Goal: Task Accomplishment & Management: Use online tool/utility

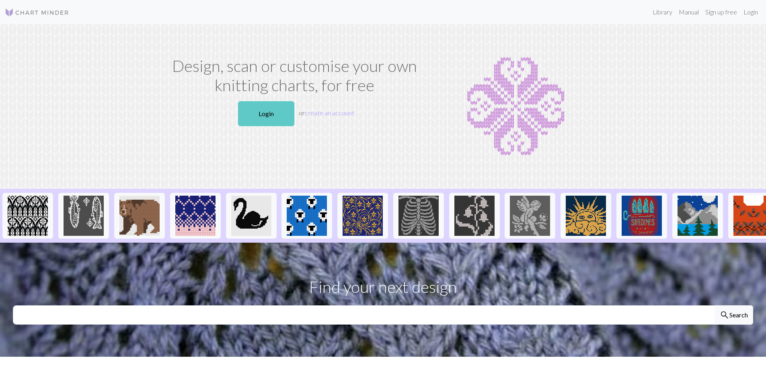
click at [271, 111] on link "Login" at bounding box center [266, 113] width 56 height 25
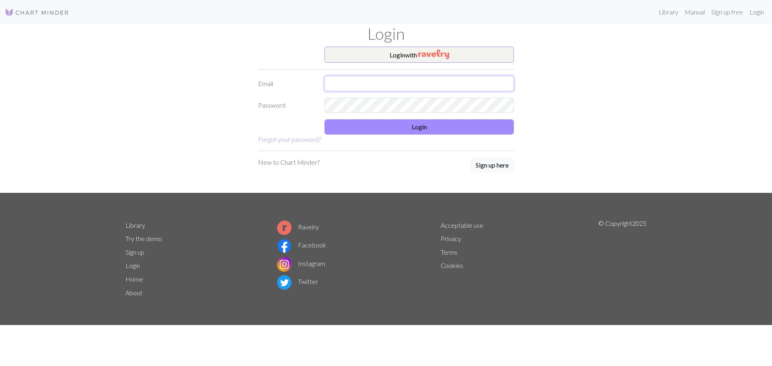
type input "[EMAIL_ADDRESS][DOMAIN_NAME]"
click at [383, 128] on button "Login" at bounding box center [419, 126] width 189 height 15
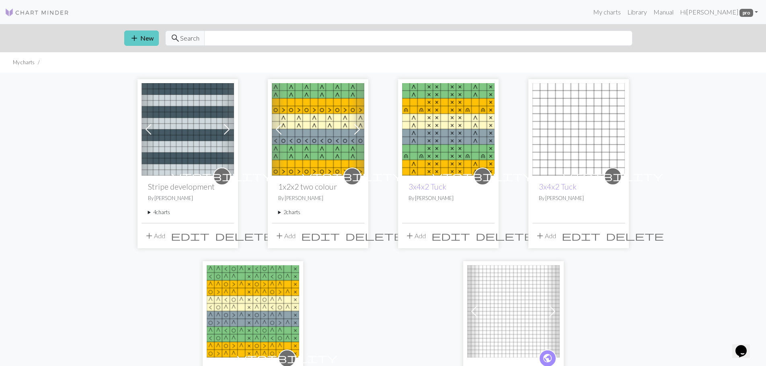
click at [144, 38] on button "add New" at bounding box center [141, 38] width 35 height 15
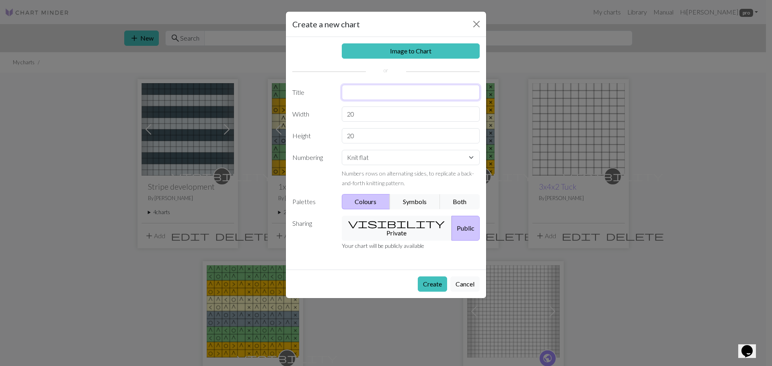
click at [362, 91] on input "text" at bounding box center [411, 92] width 138 height 15
type input "variegated stripes"
click at [365, 114] on input "20" at bounding box center [411, 114] width 138 height 15
type input "2"
type input "16"
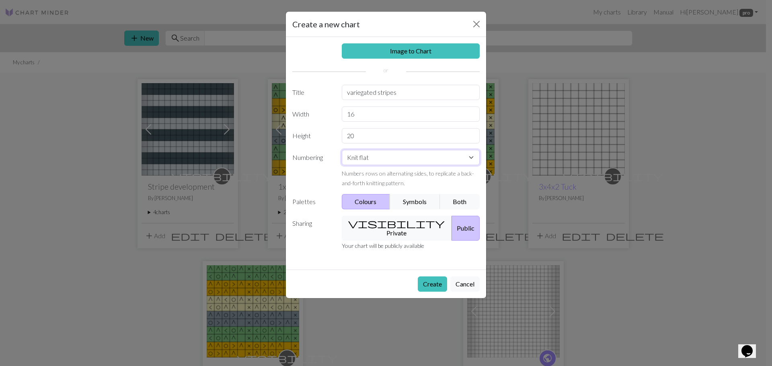
click at [455, 162] on select "Knit flat Knit in the round Lace knitting Cross stitch" at bounding box center [411, 157] width 138 height 15
click at [342, 150] on select "Knit flat Knit in the round Lace knitting Cross stitch" at bounding box center [411, 157] width 138 height 15
click at [458, 201] on button "Both" at bounding box center [460, 201] width 40 height 15
click at [400, 223] on button "visibility Private" at bounding box center [397, 228] width 111 height 25
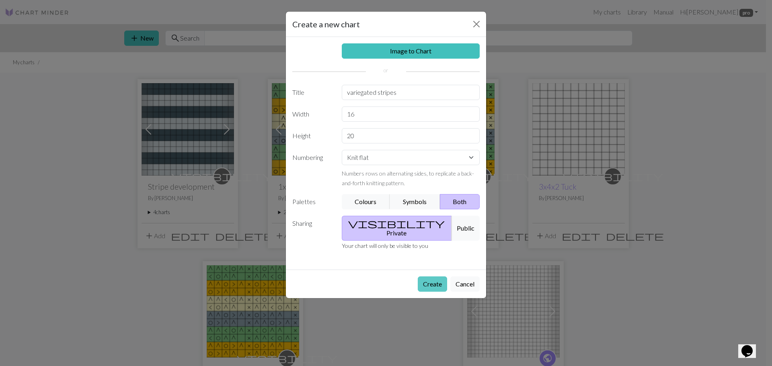
click at [435, 277] on button "Create" at bounding box center [432, 284] width 29 height 15
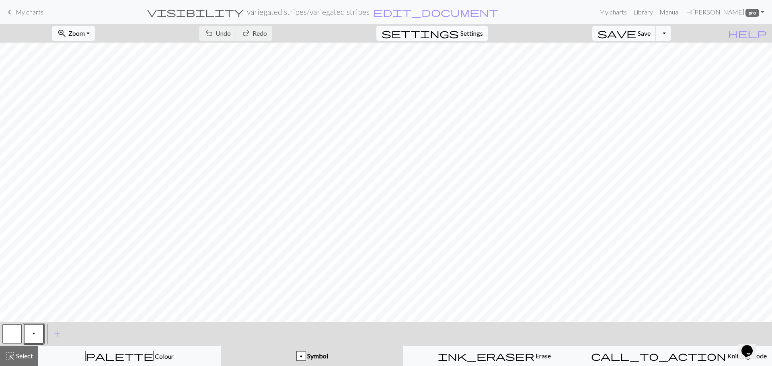
click at [479, 30] on span "Settings" at bounding box center [472, 34] width 23 height 10
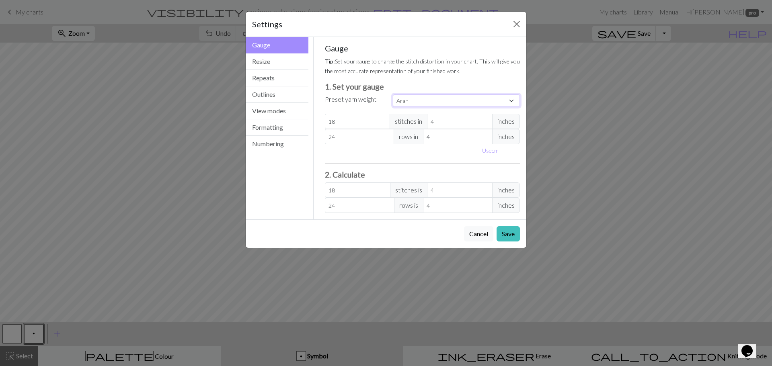
click at [426, 100] on select "Custom Square Lace Light Fingering Fingering Sport Double knit Worsted Aran Bul…" at bounding box center [456, 101] width 127 height 12
select select "dk"
click at [393, 95] on select "Custom Square Lace Light Fingering Fingering Sport Double knit Worsted Aran Bul…" at bounding box center [456, 101] width 127 height 12
type input "22"
type input "30"
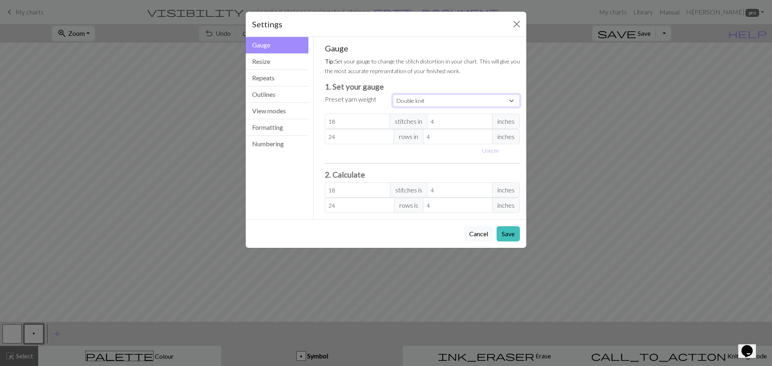
type input "22"
type input "30"
click at [295, 62] on button "Resize" at bounding box center [277, 61] width 63 height 16
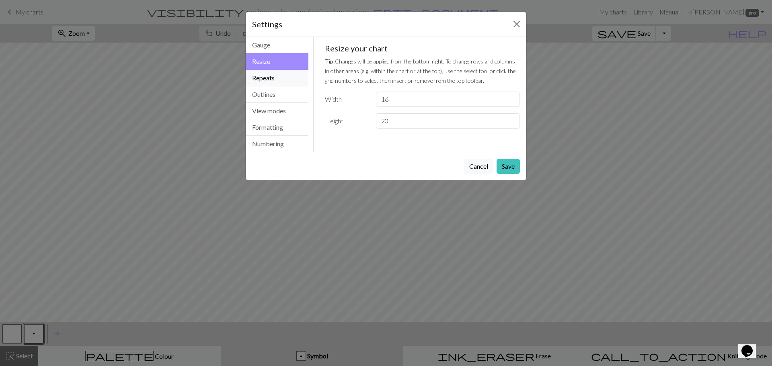
click at [295, 82] on button "Repeats" at bounding box center [277, 78] width 63 height 16
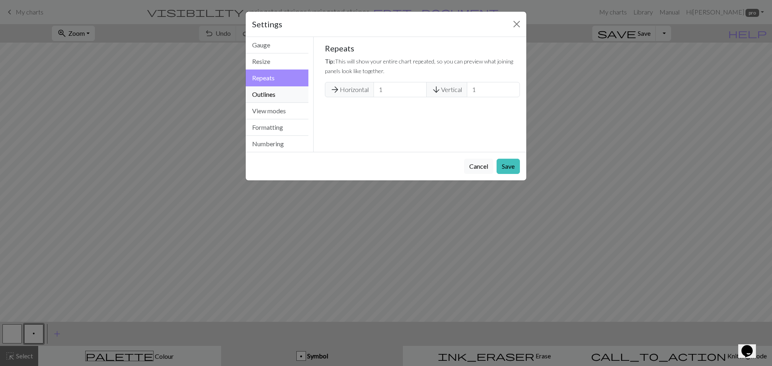
click at [295, 99] on button "Outlines" at bounding box center [277, 94] width 63 height 16
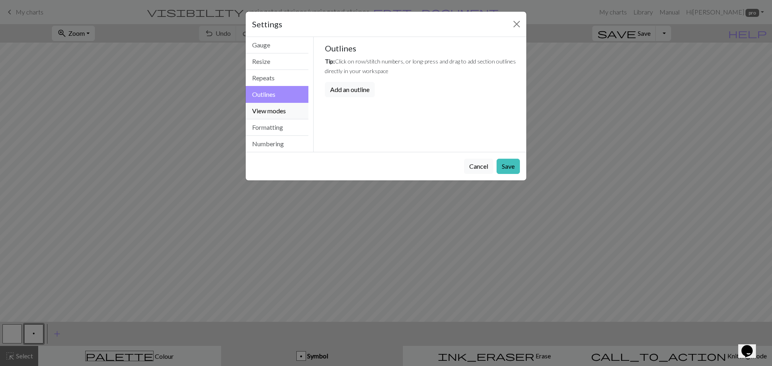
click at [296, 107] on button "View modes" at bounding box center [277, 111] width 63 height 16
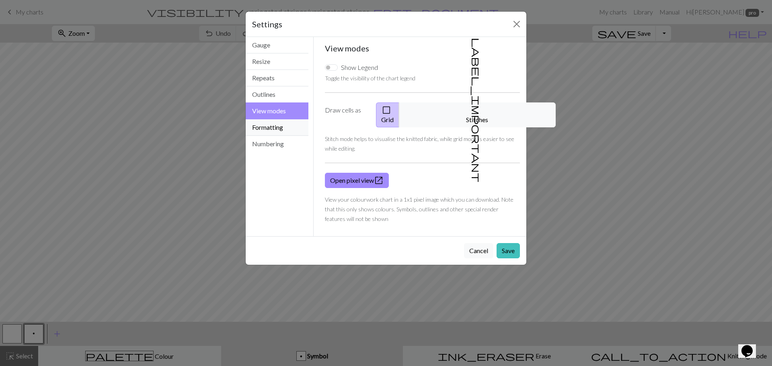
click at [304, 126] on button "Formatting" at bounding box center [277, 127] width 63 height 16
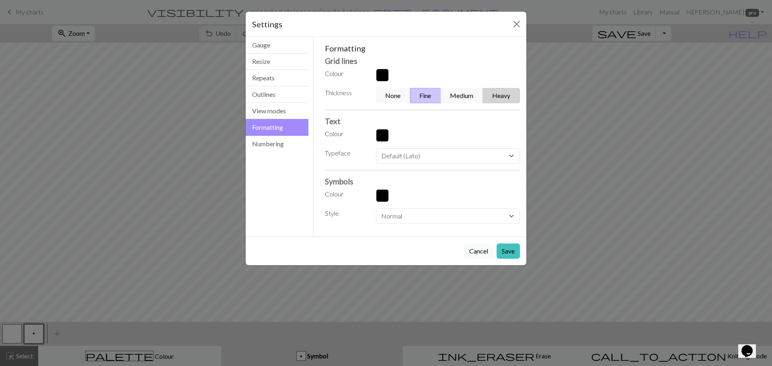
click at [512, 95] on button "Heavy" at bounding box center [501, 95] width 37 height 15
click at [279, 146] on button "Numbering" at bounding box center [277, 144] width 63 height 16
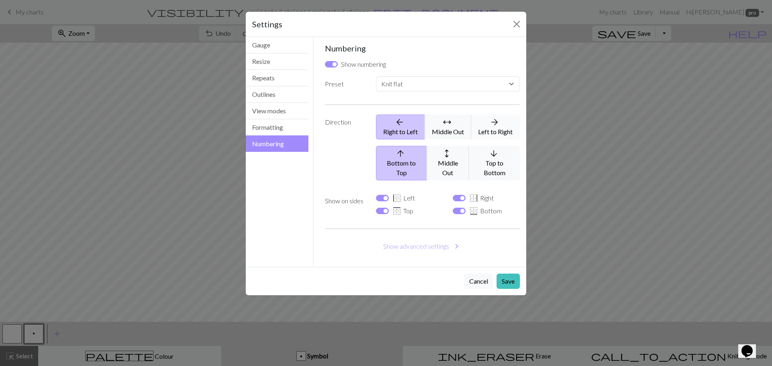
click at [497, 128] on button "arrow_forward Left to Right" at bounding box center [495, 127] width 49 height 25
select select
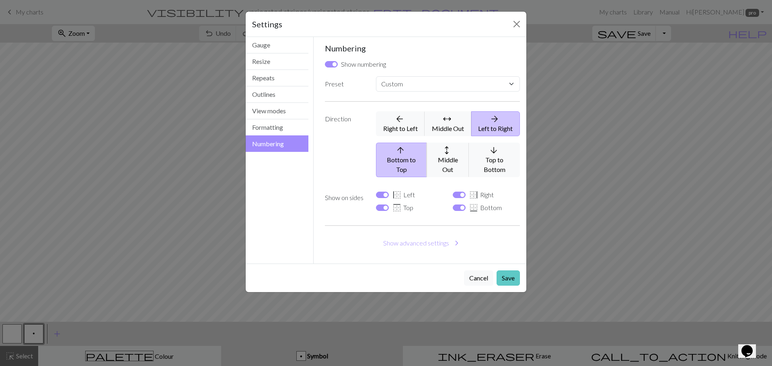
click at [510, 271] on button "Save" at bounding box center [508, 278] width 23 height 15
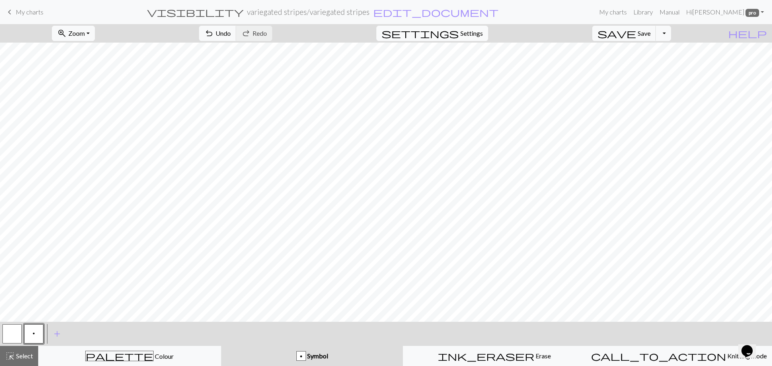
click at [483, 37] on span "Settings" at bounding box center [472, 34] width 23 height 10
select select "flat"
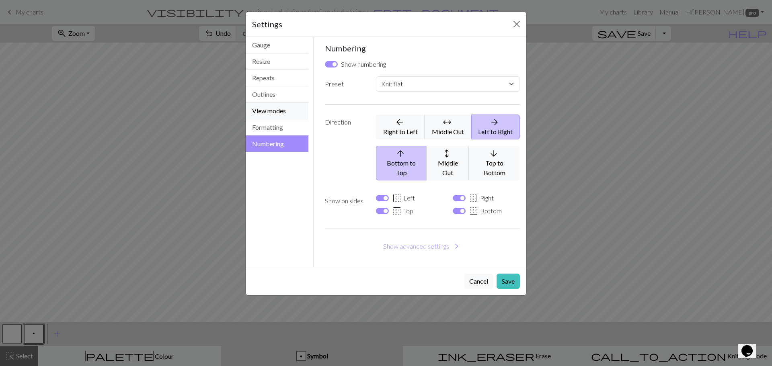
click at [285, 110] on button "View modes" at bounding box center [277, 111] width 63 height 16
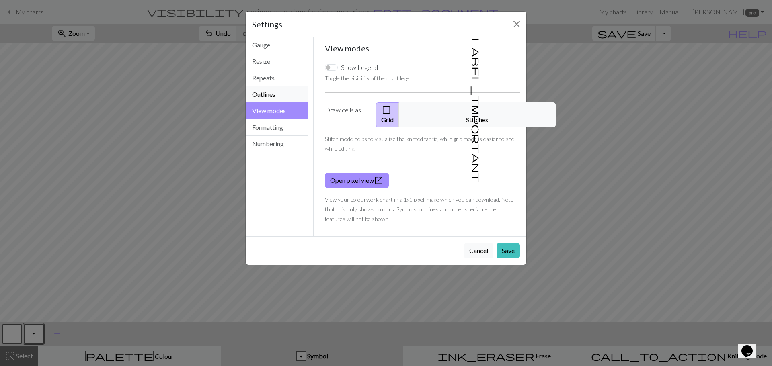
click at [276, 95] on button "Outlines" at bounding box center [277, 94] width 63 height 16
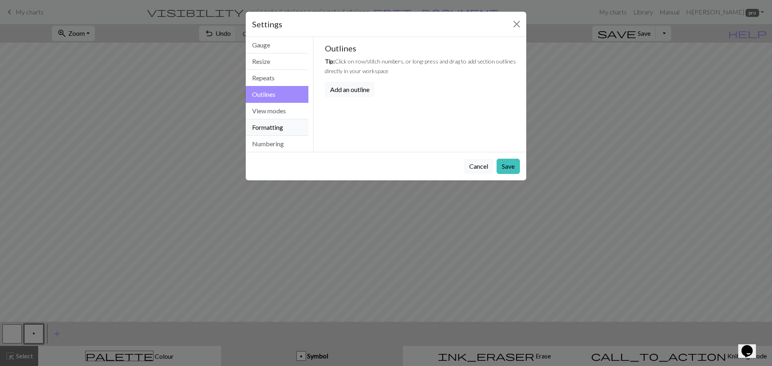
click at [290, 126] on button "Formatting" at bounding box center [277, 127] width 63 height 16
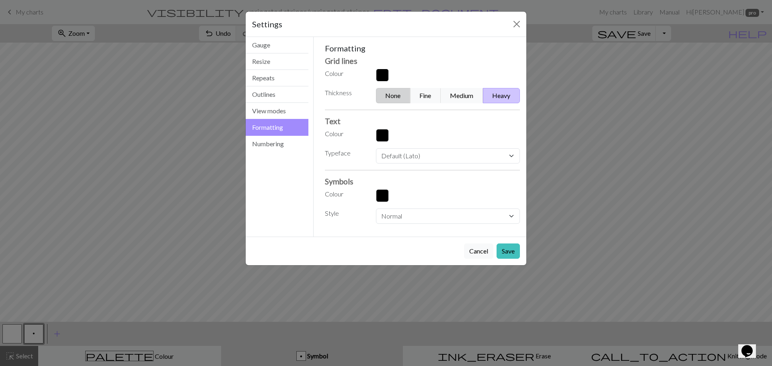
click at [391, 96] on button "None" at bounding box center [393, 95] width 35 height 15
click at [428, 98] on button "Fine" at bounding box center [425, 95] width 31 height 15
click at [494, 222] on select "Normal Light Heavy Hand drawn" at bounding box center [448, 216] width 144 height 15
select select "heavy"
click at [376, 209] on select "Normal Light Heavy Hand drawn" at bounding box center [448, 216] width 144 height 15
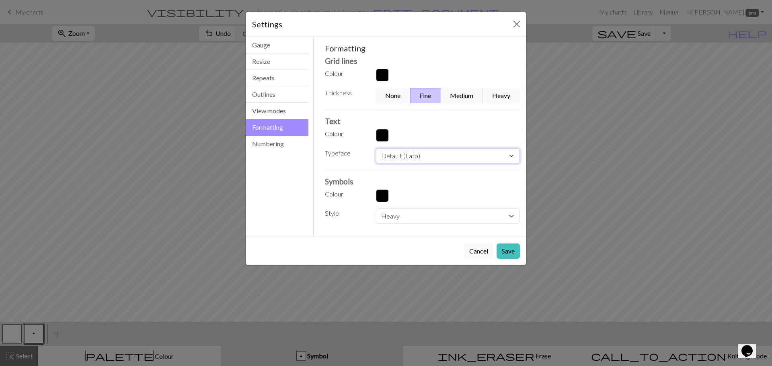
click at [468, 160] on select "Default (Lato) [PERSON_NAME] Times new roman Times Courier new Courier Verdana …" at bounding box center [448, 155] width 144 height 15
click at [461, 128] on div "Formatting Grid lines Colour Thickness None Fine Medium Heavy Text Colour Typef…" at bounding box center [422, 133] width 195 height 181
drag, startPoint x: 494, startPoint y: 241, endPoint x: 502, endPoint y: 235, distance: 9.7
click at [491, 236] on div "Settings Formatting Gauge Resize Repeats Outlines View modes Formatting Numberi…" at bounding box center [386, 138] width 282 height 255
drag, startPoint x: 501, startPoint y: 241, endPoint x: 504, endPoint y: 247, distance: 6.3
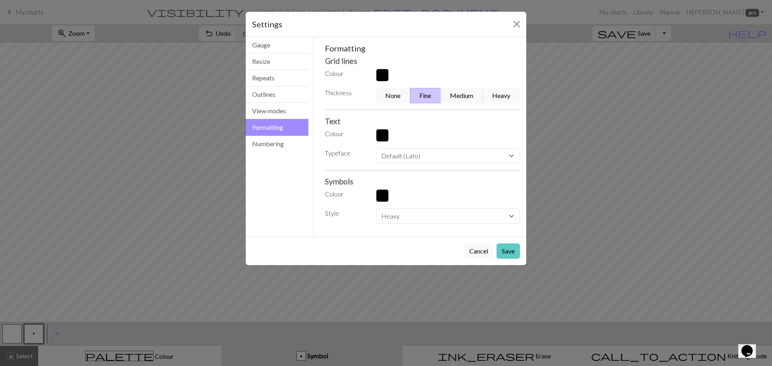
click at [503, 245] on div "Cancel Save" at bounding box center [386, 251] width 281 height 29
click at [506, 252] on button "Save" at bounding box center [508, 251] width 23 height 15
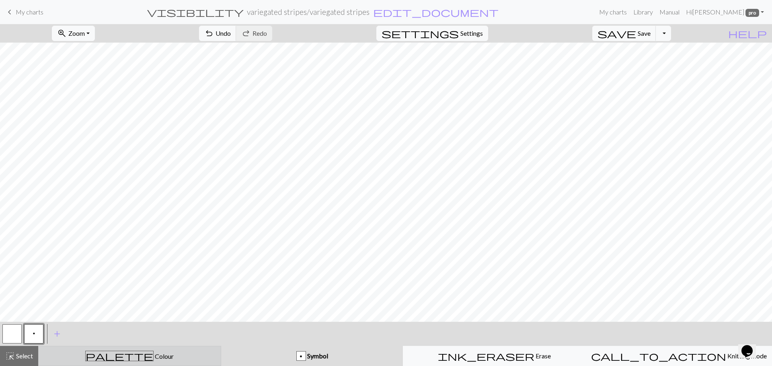
click at [154, 354] on span "Colour" at bounding box center [164, 357] width 20 height 8
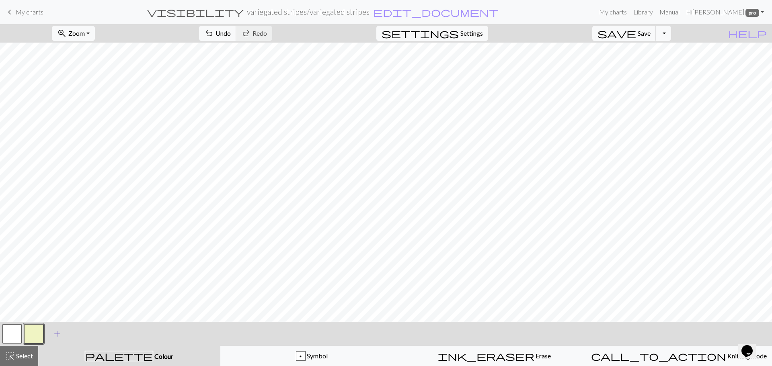
drag, startPoint x: 58, startPoint y: 332, endPoint x: 62, endPoint y: 338, distance: 7.2
click at [62, 338] on span "add" at bounding box center [57, 334] width 10 height 11
click at [62, 338] on div "Edit colour Name CC2 Use advanced picker Reorder arrow_back Move left arrow_for…" at bounding box center [386, 183] width 772 height 366
click at [59, 335] on button "button" at bounding box center [55, 334] width 19 height 19
click at [59, 335] on div "Edit colour Name CC2 Use advanced picker Reorder arrow_back Move left arrow_for…" at bounding box center [386, 183] width 772 height 366
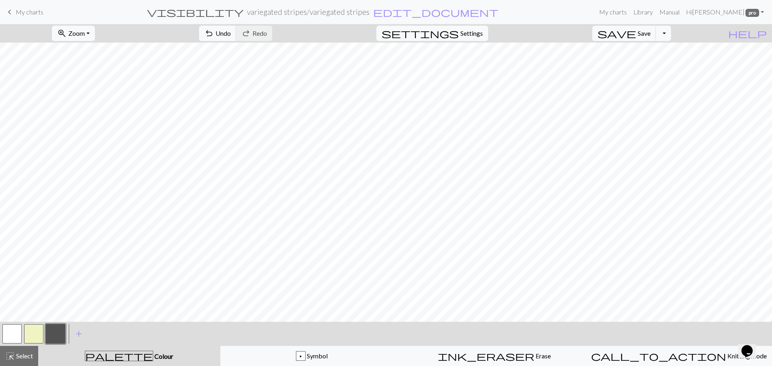
click at [58, 333] on button "button" at bounding box center [55, 334] width 19 height 19
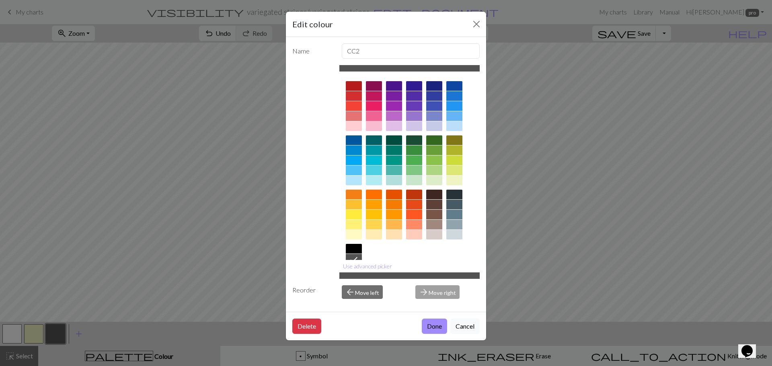
click at [376, 117] on div at bounding box center [374, 116] width 16 height 10
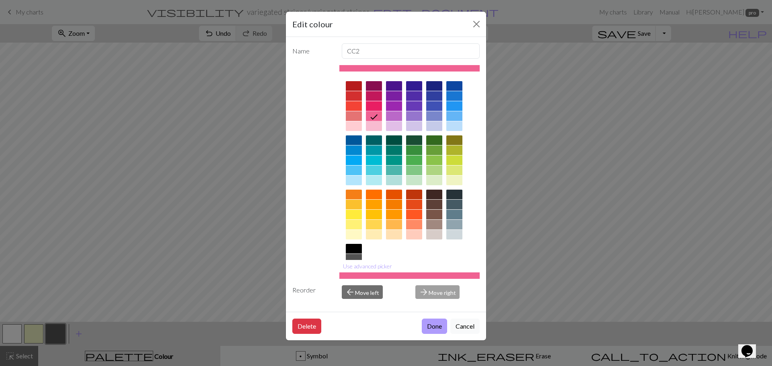
click at [439, 326] on button "Done" at bounding box center [434, 326] width 25 height 15
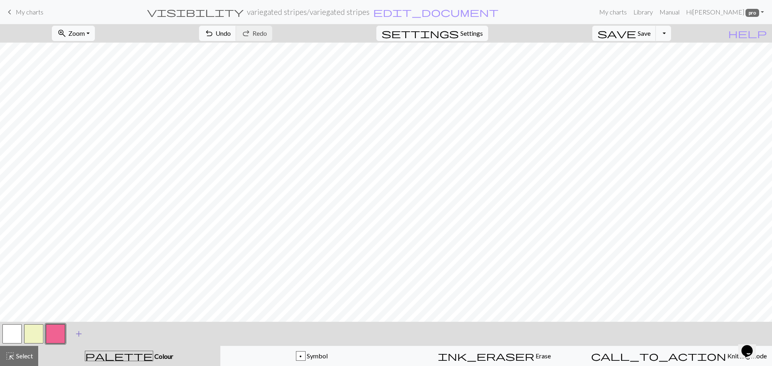
click at [78, 333] on span "add" at bounding box center [79, 334] width 10 height 11
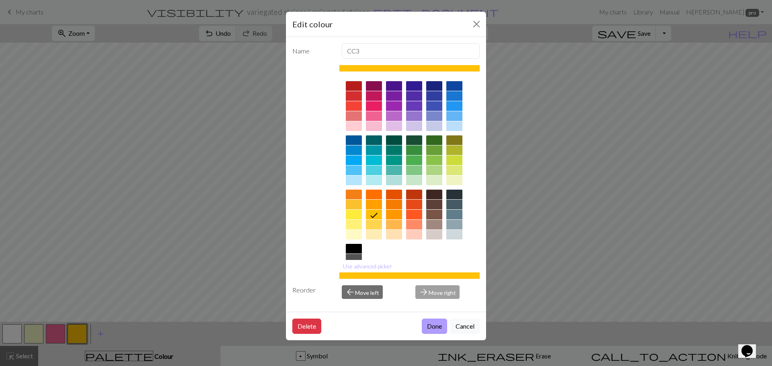
click at [433, 330] on button "Done" at bounding box center [434, 326] width 25 height 15
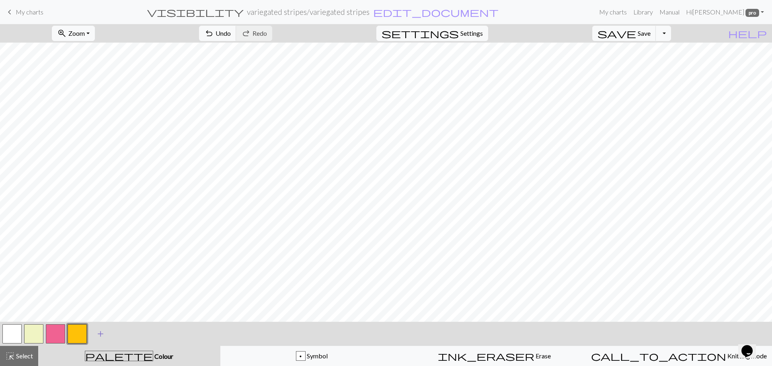
click at [99, 333] on span "add" at bounding box center [101, 334] width 10 height 11
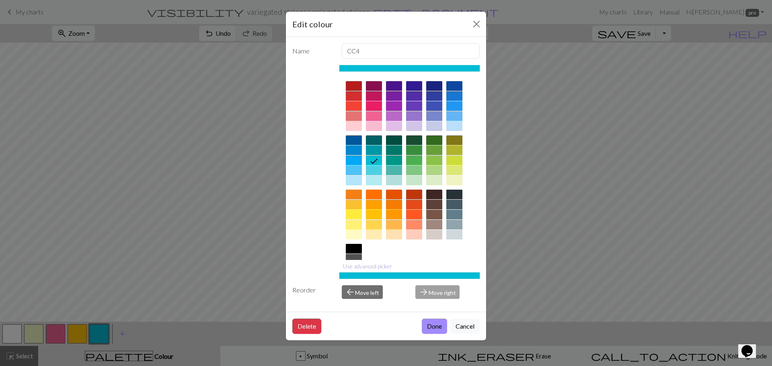
click at [99, 333] on div "Edit colour Name CC4 Use advanced picker Reorder arrow_back Move left arrow_for…" at bounding box center [386, 183] width 772 height 366
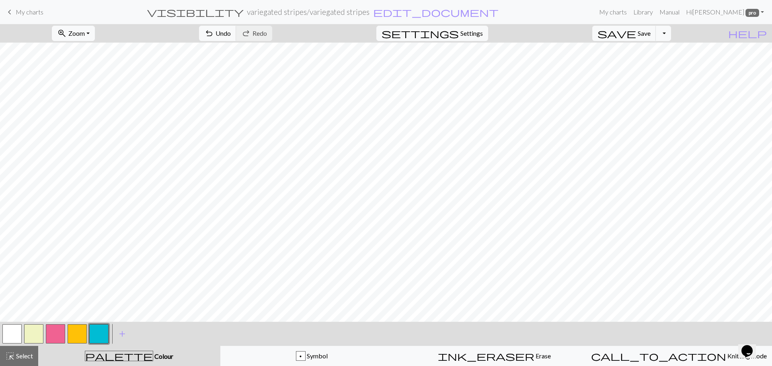
click at [99, 333] on button "button" at bounding box center [98, 334] width 19 height 19
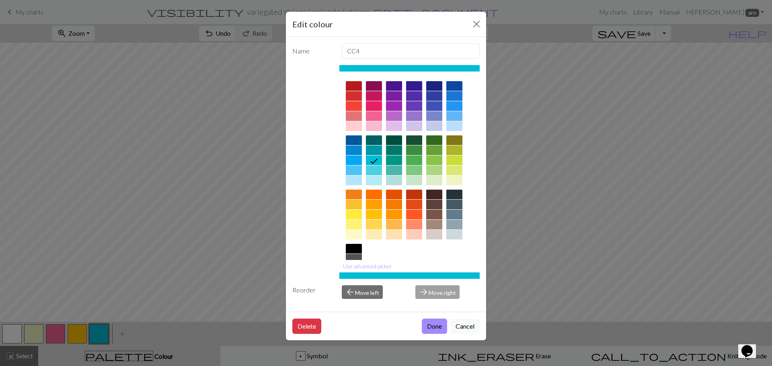
drag, startPoint x: 473, startPoint y: 206, endPoint x: 473, endPoint y: 237, distance: 31.4
click at [473, 237] on div at bounding box center [409, 188] width 141 height 226
drag, startPoint x: 479, startPoint y: 205, endPoint x: 474, endPoint y: 218, distance: 14.6
click at [478, 227] on div at bounding box center [409, 167] width 141 height 185
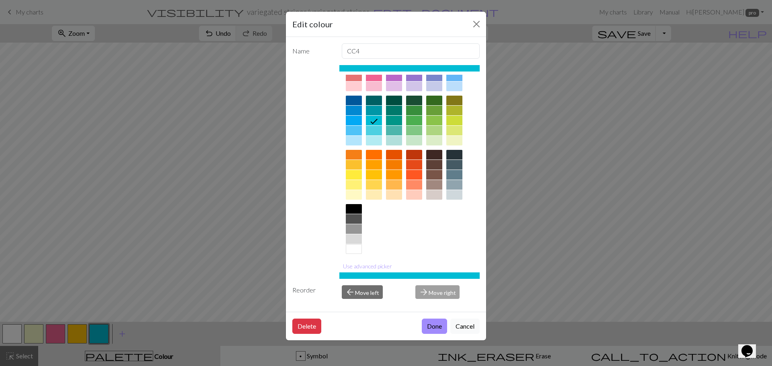
scroll to position [41, 0]
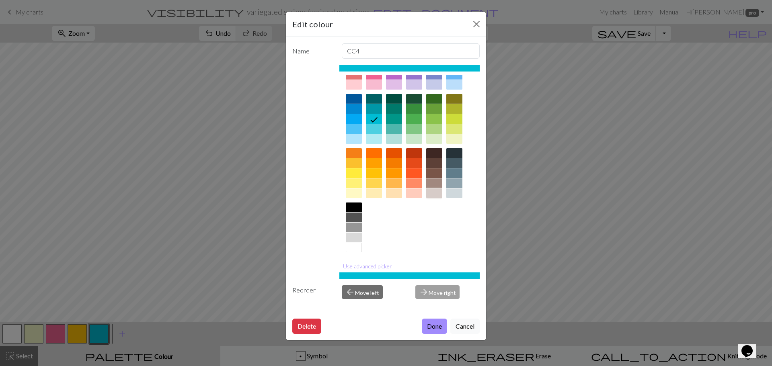
click at [437, 195] on div at bounding box center [434, 194] width 16 height 10
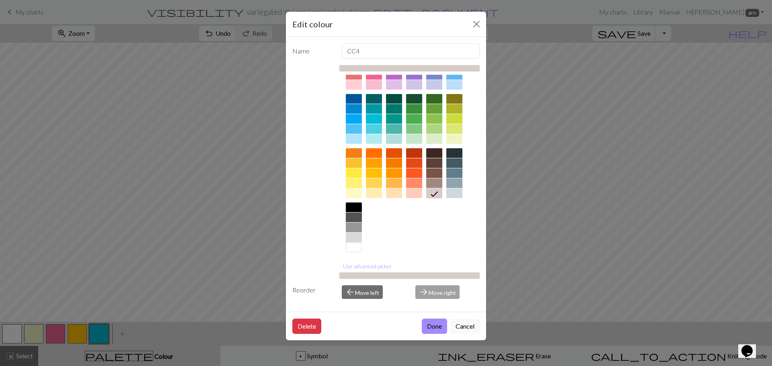
click at [437, 195] on icon at bounding box center [435, 194] width 10 height 10
click at [368, 267] on button "Use advanced picker" at bounding box center [367, 266] width 56 height 12
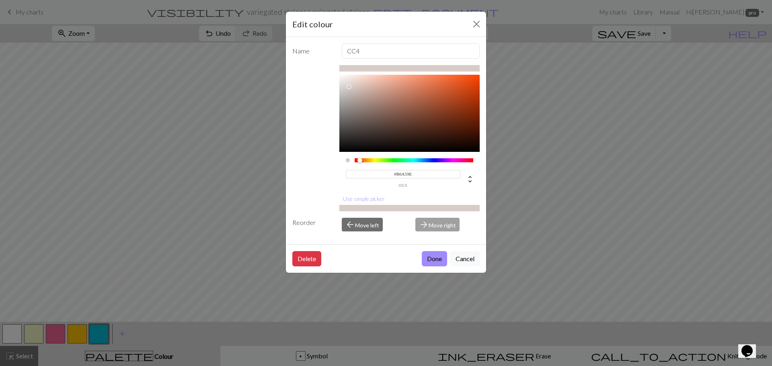
click at [358, 97] on div at bounding box center [409, 113] width 141 height 77
type input "#C7B9B4"
click at [353, 92] on div at bounding box center [409, 113] width 141 height 77
click at [440, 261] on button "Done" at bounding box center [434, 258] width 25 height 15
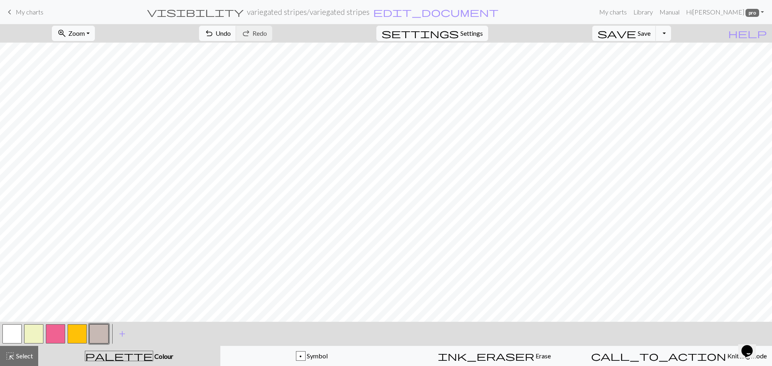
click at [76, 333] on button "button" at bounding box center [77, 334] width 19 height 19
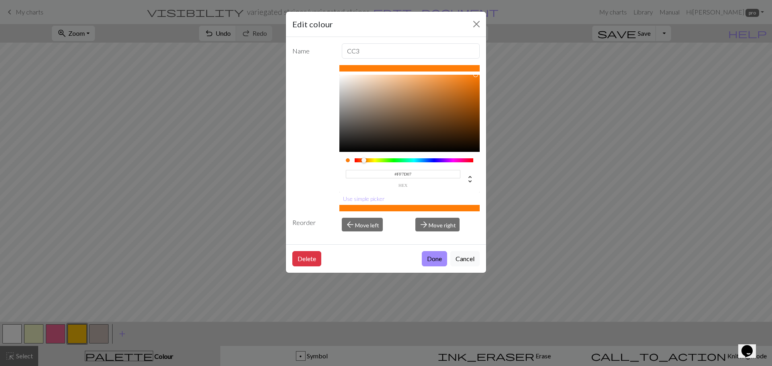
click at [364, 158] on div at bounding box center [414, 160] width 119 height 4
click at [455, 88] on div at bounding box center [409, 113] width 141 height 77
click at [462, 86] on div at bounding box center [409, 113] width 141 height 77
click at [470, 84] on div at bounding box center [409, 113] width 141 height 77
type input "#F88115"
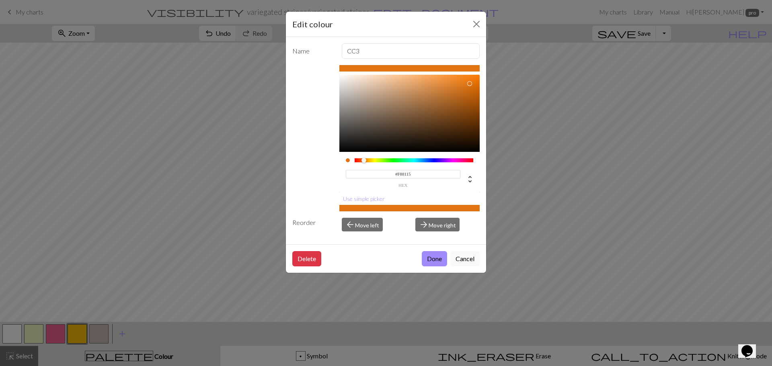
click at [468, 77] on div at bounding box center [409, 113] width 141 height 77
click at [432, 257] on button "Done" at bounding box center [434, 258] width 25 height 15
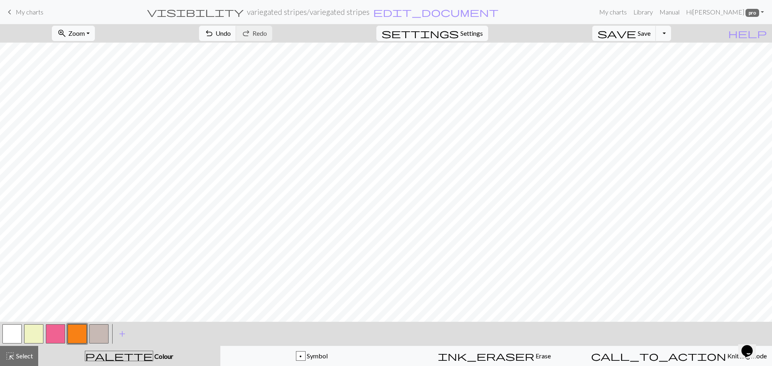
click at [71, 336] on button "button" at bounding box center [77, 334] width 19 height 19
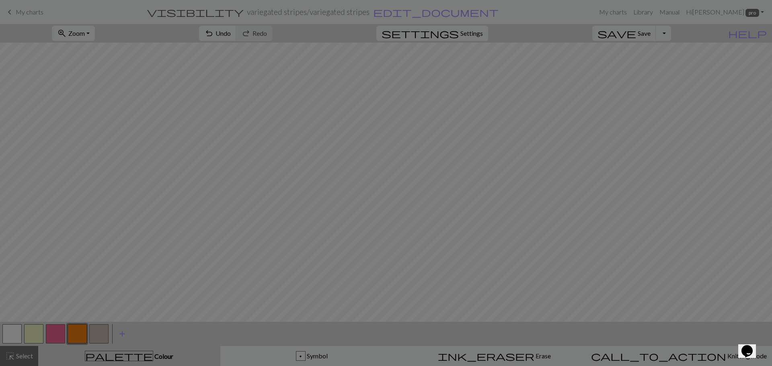
click at [71, 336] on div "Edit colour Name CC3 #F88115 hex Use simple picker Reorder arrow_back Move left…" at bounding box center [386, 183] width 772 height 366
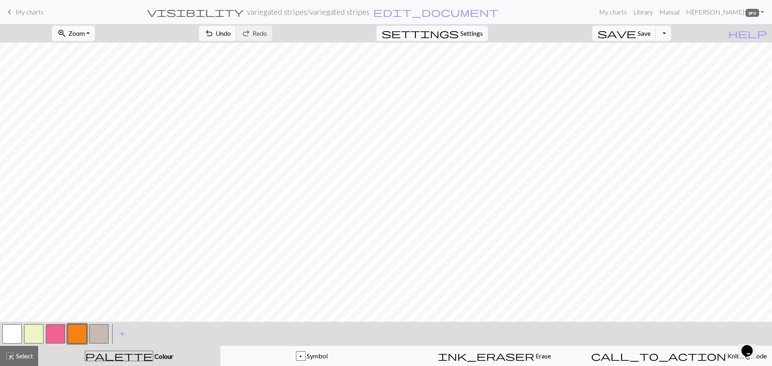
click at [76, 332] on button "button" at bounding box center [77, 334] width 19 height 19
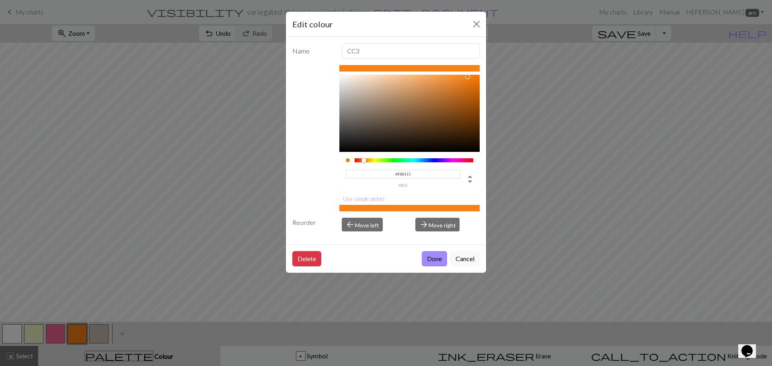
type input "#F38E32"
click at [451, 78] on div at bounding box center [409, 113] width 141 height 77
click at [432, 261] on button "Done" at bounding box center [434, 258] width 25 height 15
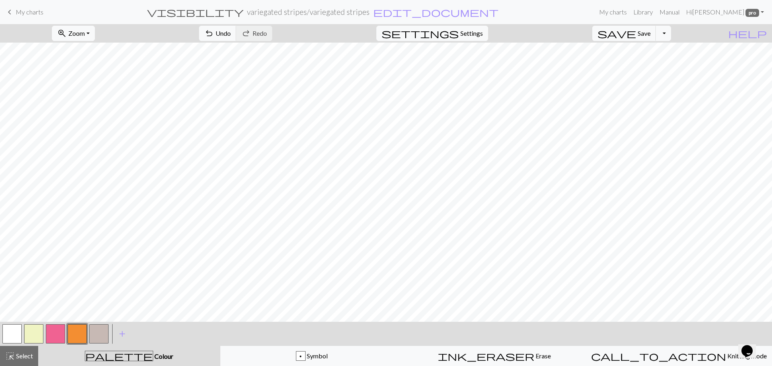
click at [72, 337] on button "button" at bounding box center [77, 334] width 19 height 19
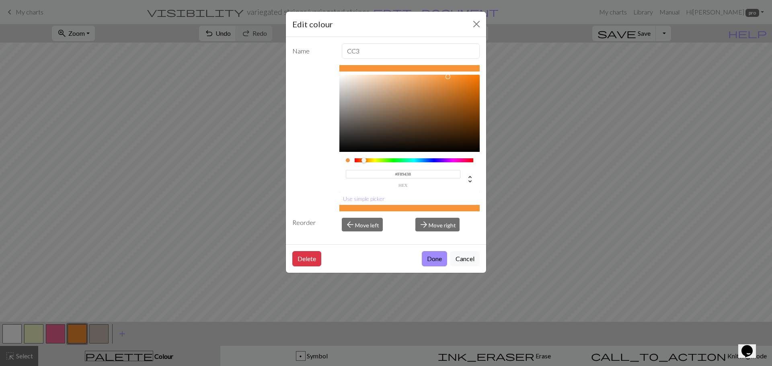
click at [448, 77] on div at bounding box center [409, 113] width 141 height 77
type input "#FB9F4B"
click at [438, 76] on div at bounding box center [409, 113] width 141 height 77
click at [432, 263] on button "Done" at bounding box center [434, 258] width 25 height 15
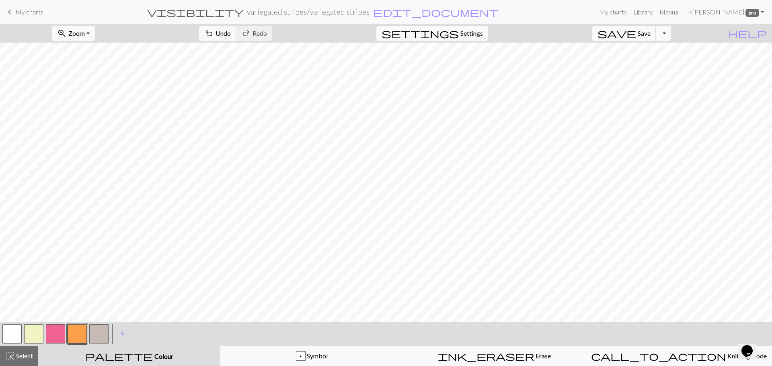
click at [59, 332] on button "button" at bounding box center [55, 334] width 19 height 19
click at [60, 332] on button "button" at bounding box center [55, 334] width 19 height 19
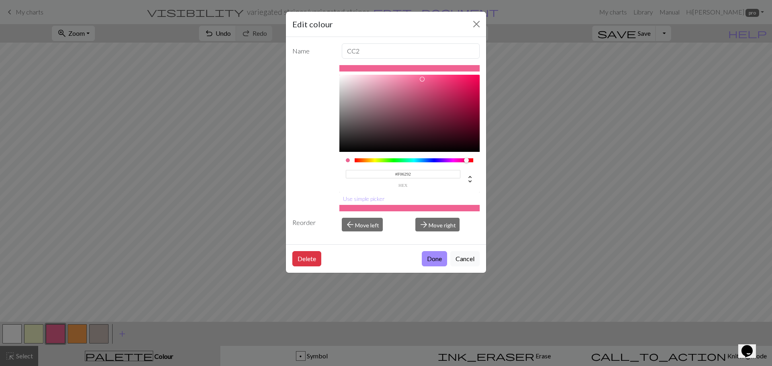
type input "#F475A0"
click at [413, 78] on div at bounding box center [409, 113] width 141 height 77
click at [433, 257] on button "Done" at bounding box center [434, 258] width 25 height 15
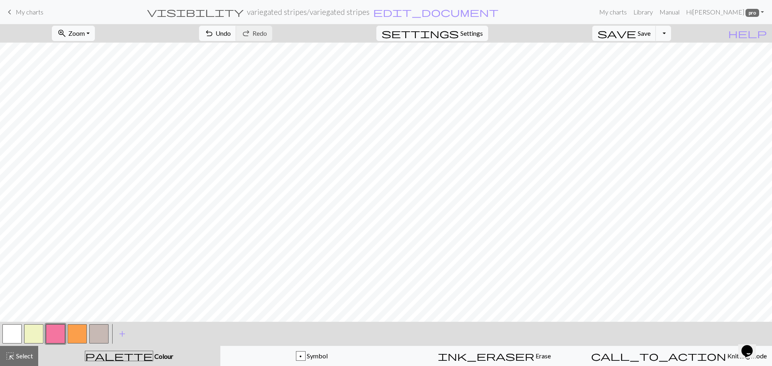
click at [34, 336] on button "button" at bounding box center [33, 334] width 19 height 19
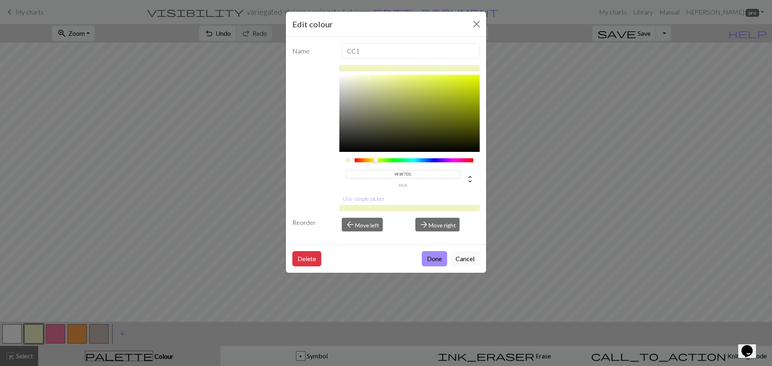
click at [360, 77] on div at bounding box center [409, 113] width 141 height 77
type input "#F3F6DB"
click at [355, 78] on div at bounding box center [409, 113] width 141 height 77
click at [441, 259] on button "Done" at bounding box center [434, 258] width 25 height 15
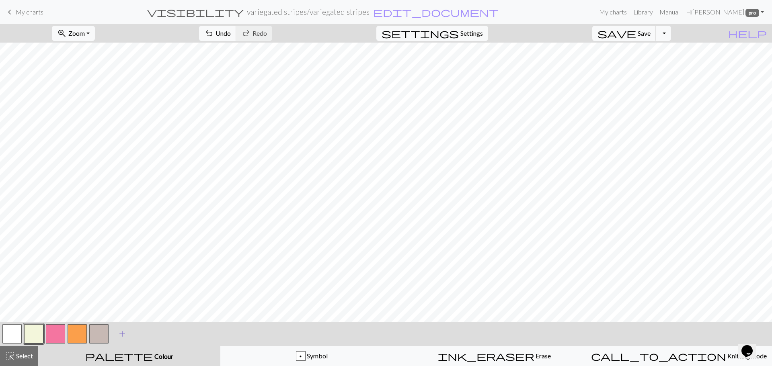
click at [123, 335] on span "add" at bounding box center [122, 334] width 10 height 11
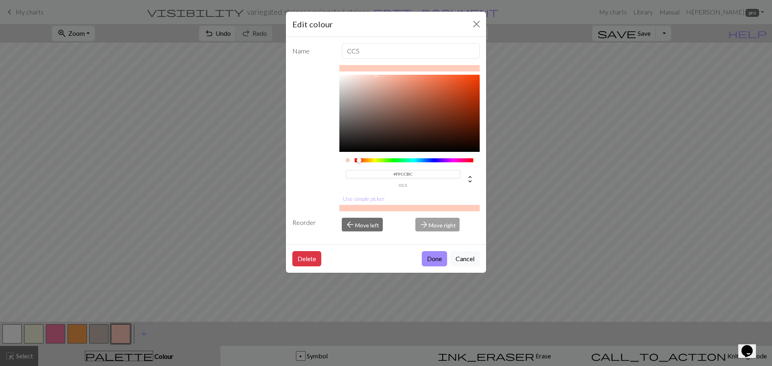
type input "#BCFFF5"
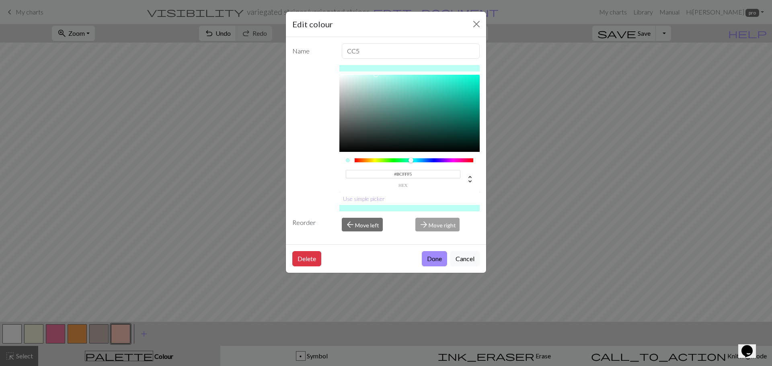
click at [411, 159] on div at bounding box center [414, 160] width 119 height 4
click at [356, 198] on button "Use simple picker" at bounding box center [363, 199] width 49 height 12
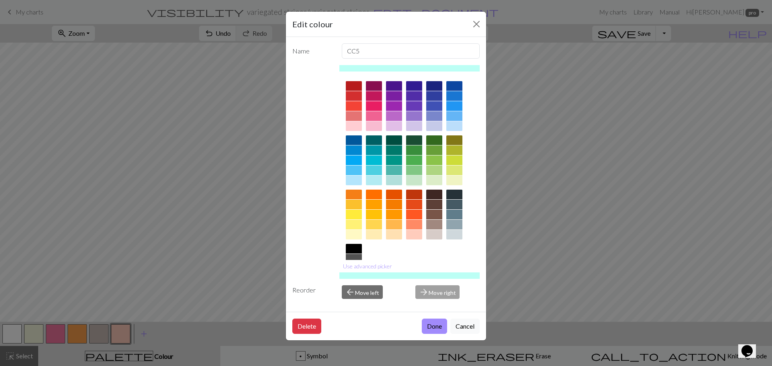
click at [416, 176] on div at bounding box center [414, 181] width 16 height 10
click at [436, 325] on button "Done" at bounding box center [434, 326] width 25 height 15
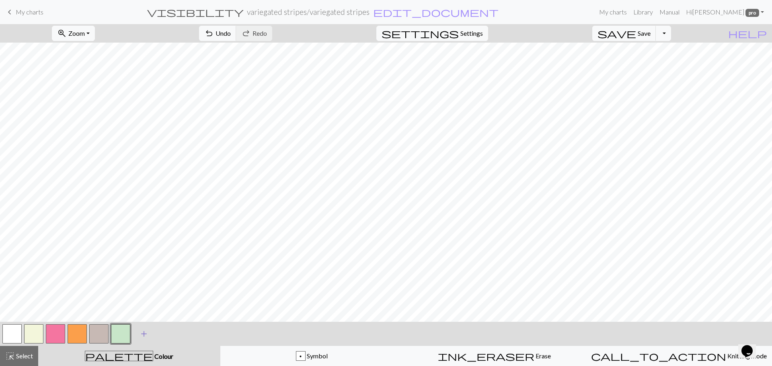
click at [144, 334] on span "add" at bounding box center [144, 334] width 10 height 11
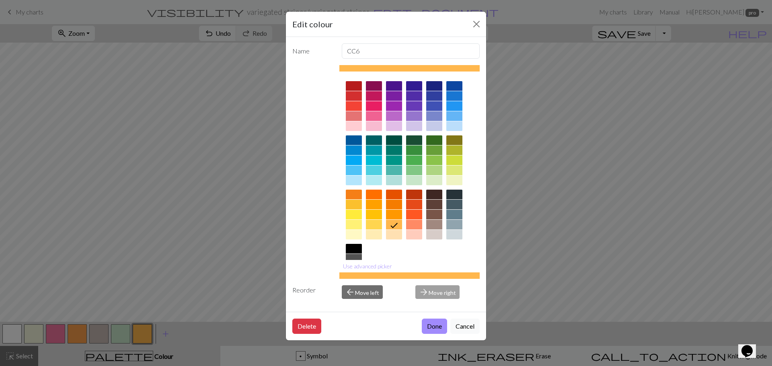
click at [379, 273] on div at bounding box center [409, 276] width 141 height 6
click at [374, 269] on button "Use advanced picker" at bounding box center [367, 266] width 56 height 12
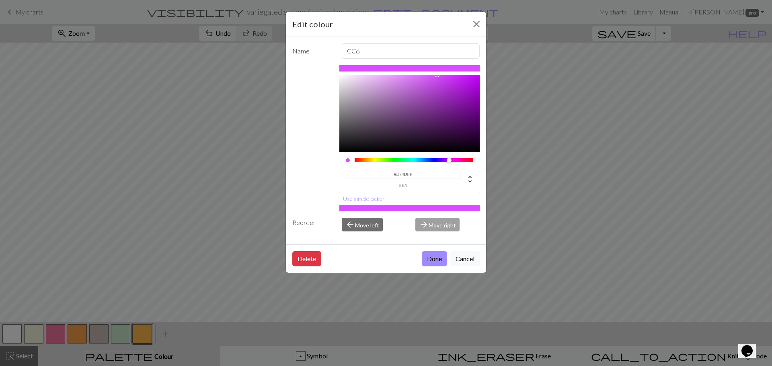
click at [449, 160] on div at bounding box center [414, 160] width 119 height 4
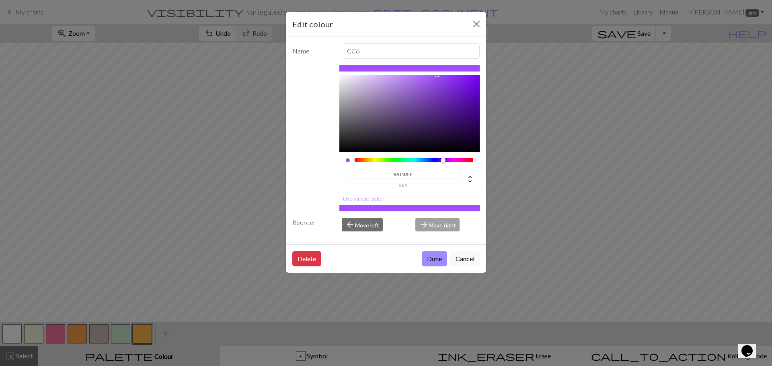
click at [443, 158] on div at bounding box center [414, 160] width 119 height 4
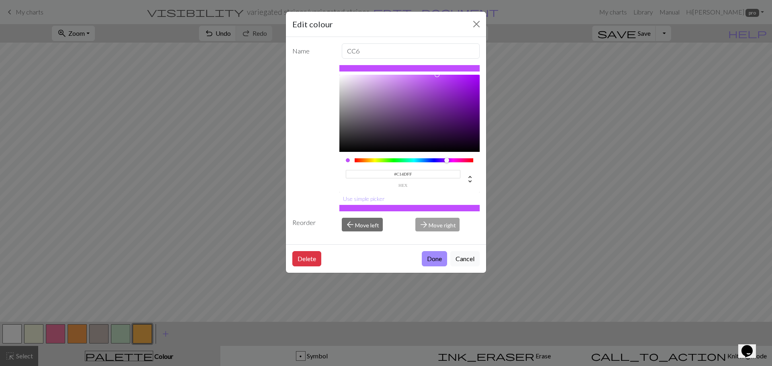
click at [447, 161] on div at bounding box center [449, 160] width 5 height 5
click at [457, 161] on div at bounding box center [414, 160] width 119 height 4
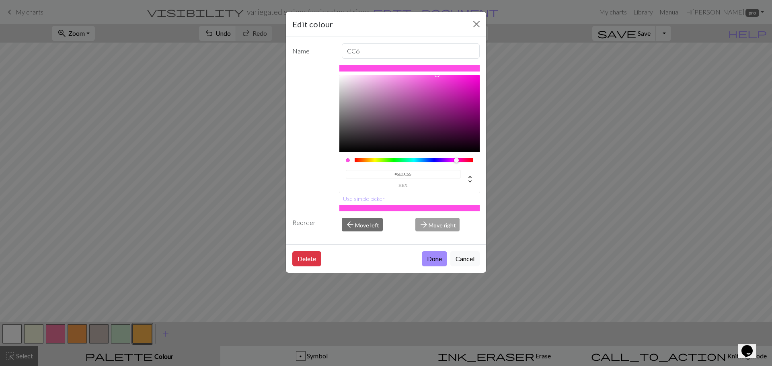
click at [438, 123] on div at bounding box center [409, 113] width 141 height 77
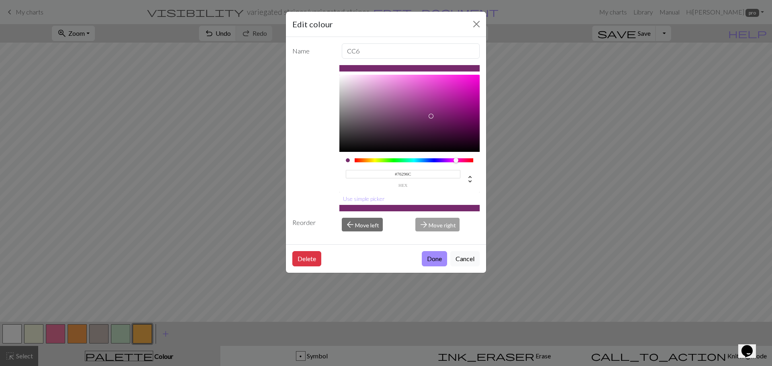
click at [431, 116] on div at bounding box center [409, 113] width 141 height 77
click at [434, 126] on div at bounding box center [409, 113] width 141 height 77
click at [430, 120] on div at bounding box center [409, 113] width 141 height 77
click at [435, 121] on div at bounding box center [409, 113] width 141 height 77
drag, startPoint x: 428, startPoint y: 130, endPoint x: 422, endPoint y: 141, distance: 13.0
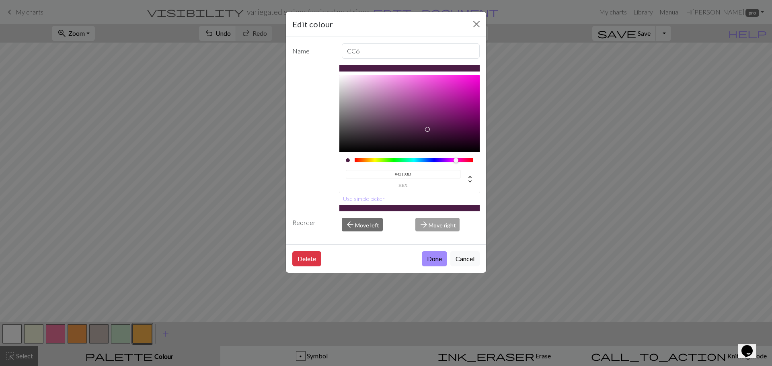
click at [426, 134] on div at bounding box center [409, 113] width 141 height 77
click at [422, 128] on div at bounding box center [409, 113] width 141 height 77
type input "#66295D"
click at [424, 121] on div at bounding box center [409, 113] width 141 height 77
click at [426, 257] on button "Done" at bounding box center [434, 258] width 25 height 15
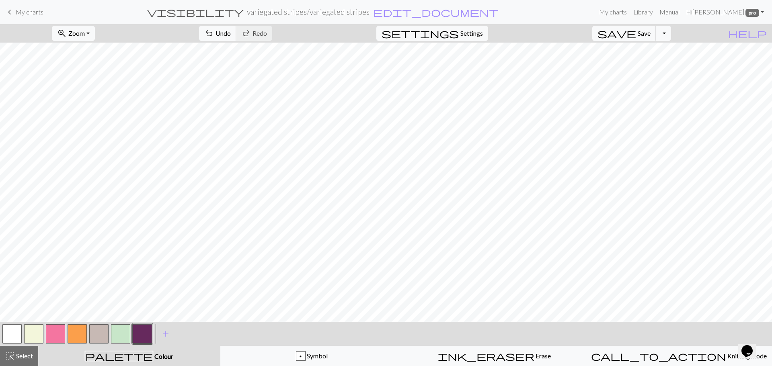
click at [119, 340] on button "button" at bounding box center [120, 334] width 19 height 19
click at [98, 337] on button "button" at bounding box center [98, 334] width 19 height 19
click at [123, 331] on button "button" at bounding box center [120, 334] width 19 height 19
click at [104, 333] on button "button" at bounding box center [98, 334] width 19 height 19
click at [122, 333] on button "button" at bounding box center [120, 334] width 19 height 19
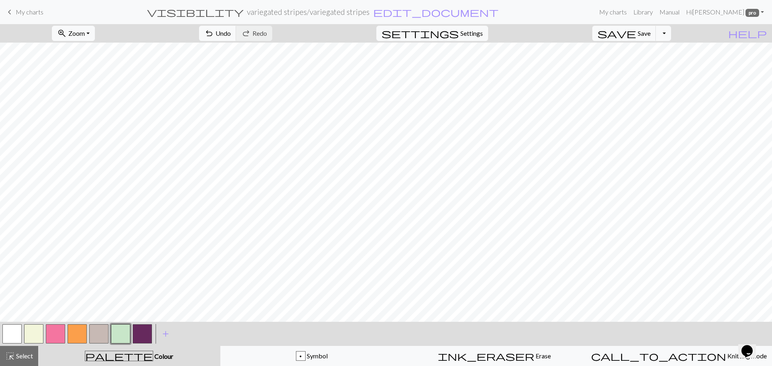
click at [56, 331] on button "button" at bounding box center [55, 334] width 19 height 19
click at [478, 27] on button "settings Settings" at bounding box center [433, 33] width 112 height 15
select select "heavy"
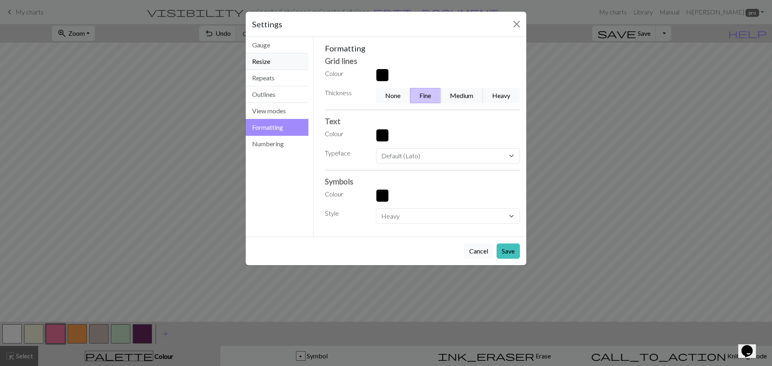
click at [286, 62] on button "Resize" at bounding box center [277, 61] width 63 height 16
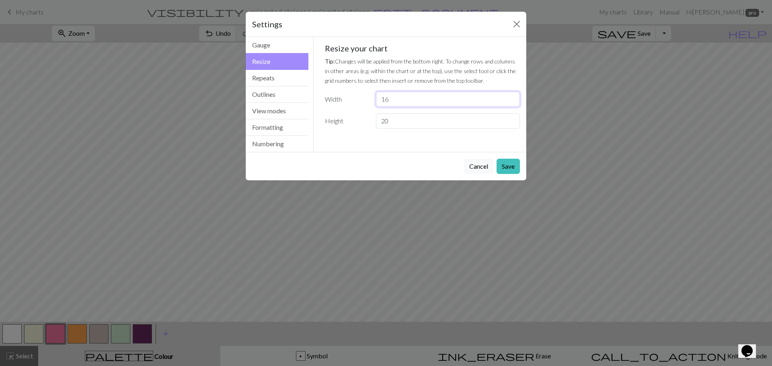
click at [397, 97] on input "16" at bounding box center [448, 99] width 144 height 15
type input "1"
type input "20"
click at [398, 122] on input "20" at bounding box center [448, 120] width 144 height 15
type input "24"
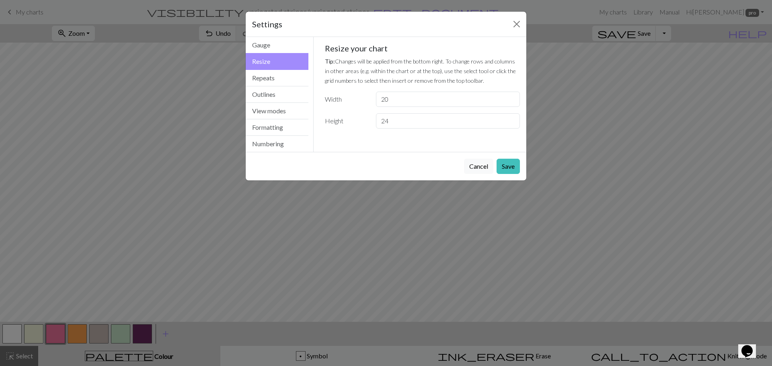
click at [523, 164] on div "Cancel Save" at bounding box center [386, 166] width 281 height 29
click at [518, 167] on button "Save" at bounding box center [508, 166] width 23 height 15
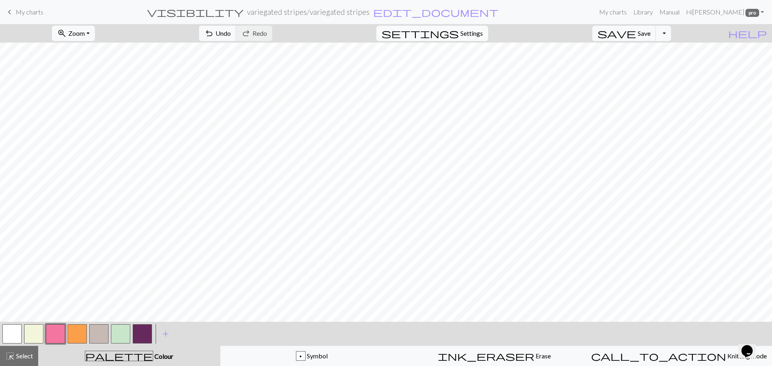
click at [483, 33] on span "Settings" at bounding box center [472, 34] width 23 height 10
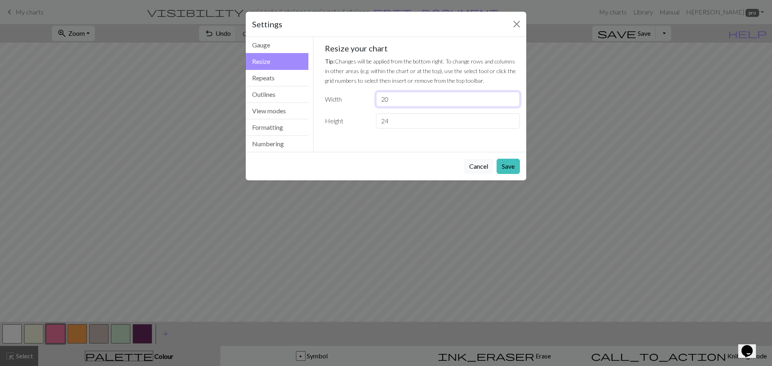
drag, startPoint x: 391, startPoint y: 99, endPoint x: 394, endPoint y: 103, distance: 5.2
click at [392, 101] on input "20" at bounding box center [448, 99] width 144 height 15
type input "2"
type input "18"
click at [517, 159] on button "Save" at bounding box center [508, 166] width 23 height 15
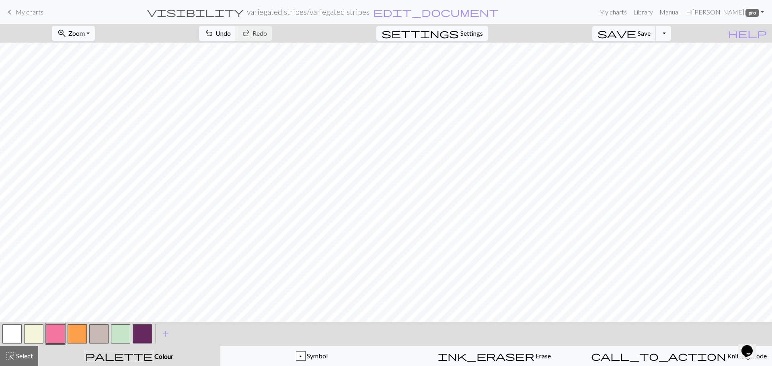
click at [125, 334] on button "button" at bounding box center [120, 334] width 19 height 19
click at [55, 331] on button "button" at bounding box center [55, 334] width 19 height 19
click at [122, 331] on button "button" at bounding box center [120, 334] width 19 height 19
drag, startPoint x: 58, startPoint y: 331, endPoint x: 86, endPoint y: 324, distance: 29.6
click at [58, 331] on button "button" at bounding box center [55, 334] width 19 height 19
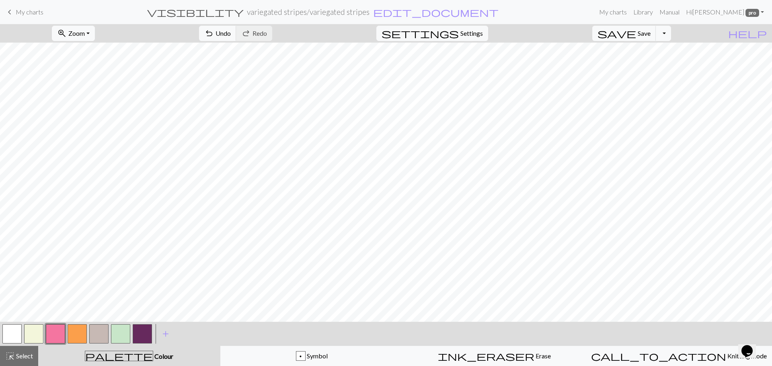
drag, startPoint x: 119, startPoint y: 333, endPoint x: 133, endPoint y: 327, distance: 15.3
click at [121, 333] on button "button" at bounding box center [120, 334] width 19 height 19
click at [54, 333] on button "button" at bounding box center [55, 334] width 19 height 19
click at [116, 340] on button "button" at bounding box center [120, 334] width 19 height 19
click at [54, 338] on button "button" at bounding box center [55, 334] width 19 height 19
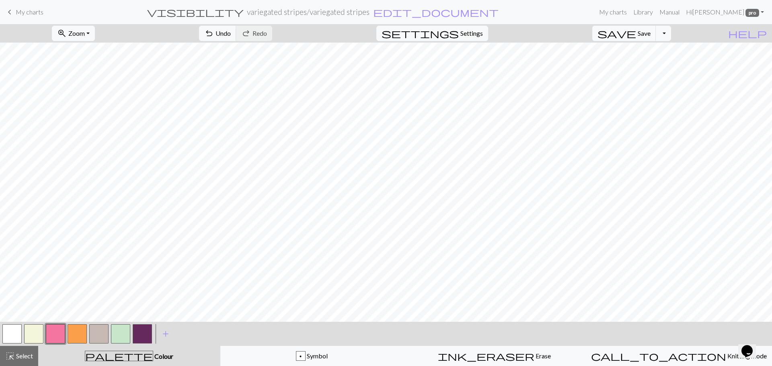
click at [122, 332] on button "button" at bounding box center [120, 334] width 19 height 19
click at [60, 333] on button "button" at bounding box center [55, 334] width 19 height 19
click at [121, 339] on button "button" at bounding box center [120, 334] width 19 height 19
